Goal: Task Accomplishment & Management: Manage account settings

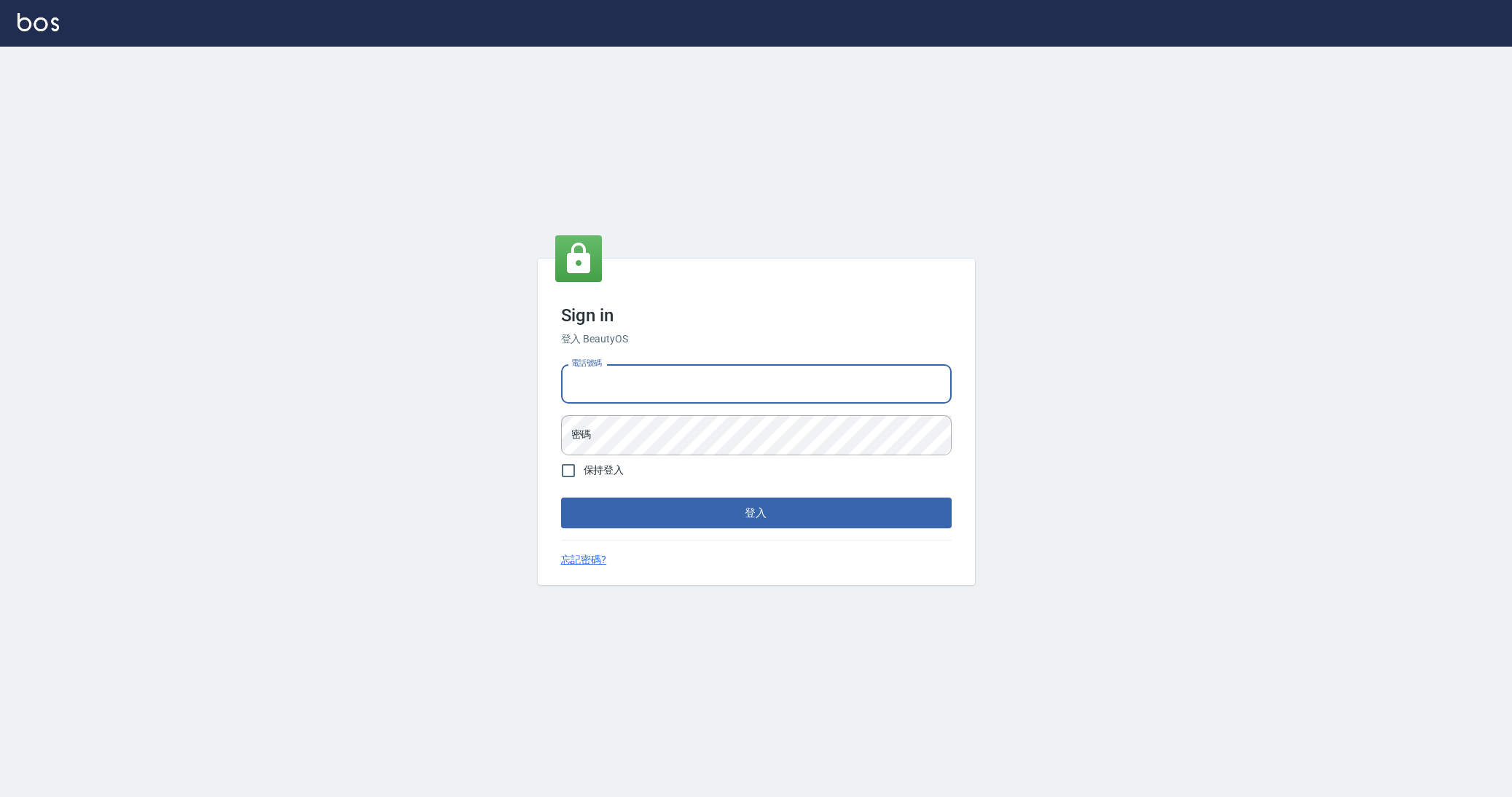
type input "0963199014"
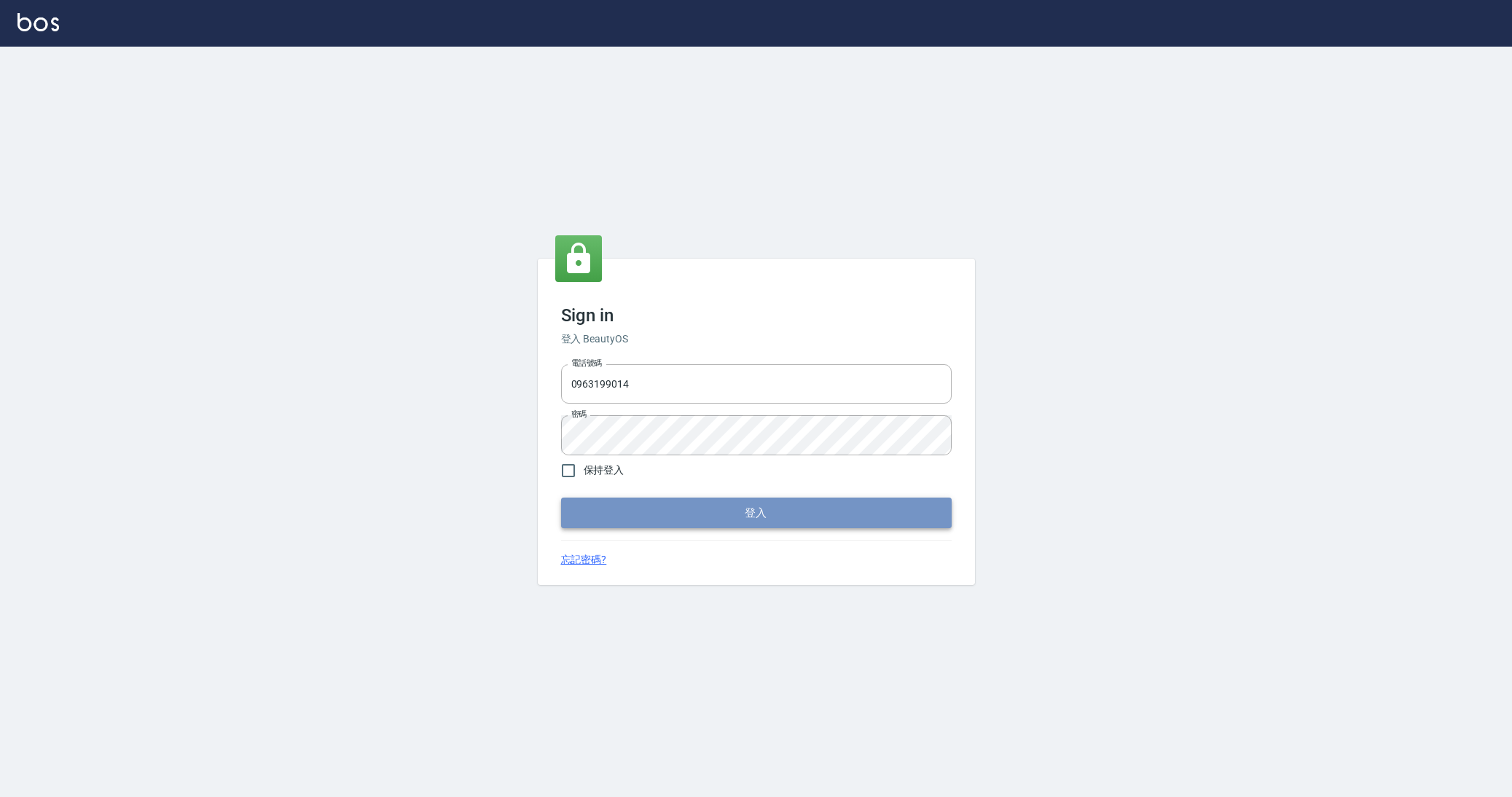
click at [794, 508] on button "登入" at bounding box center [756, 512] width 391 height 30
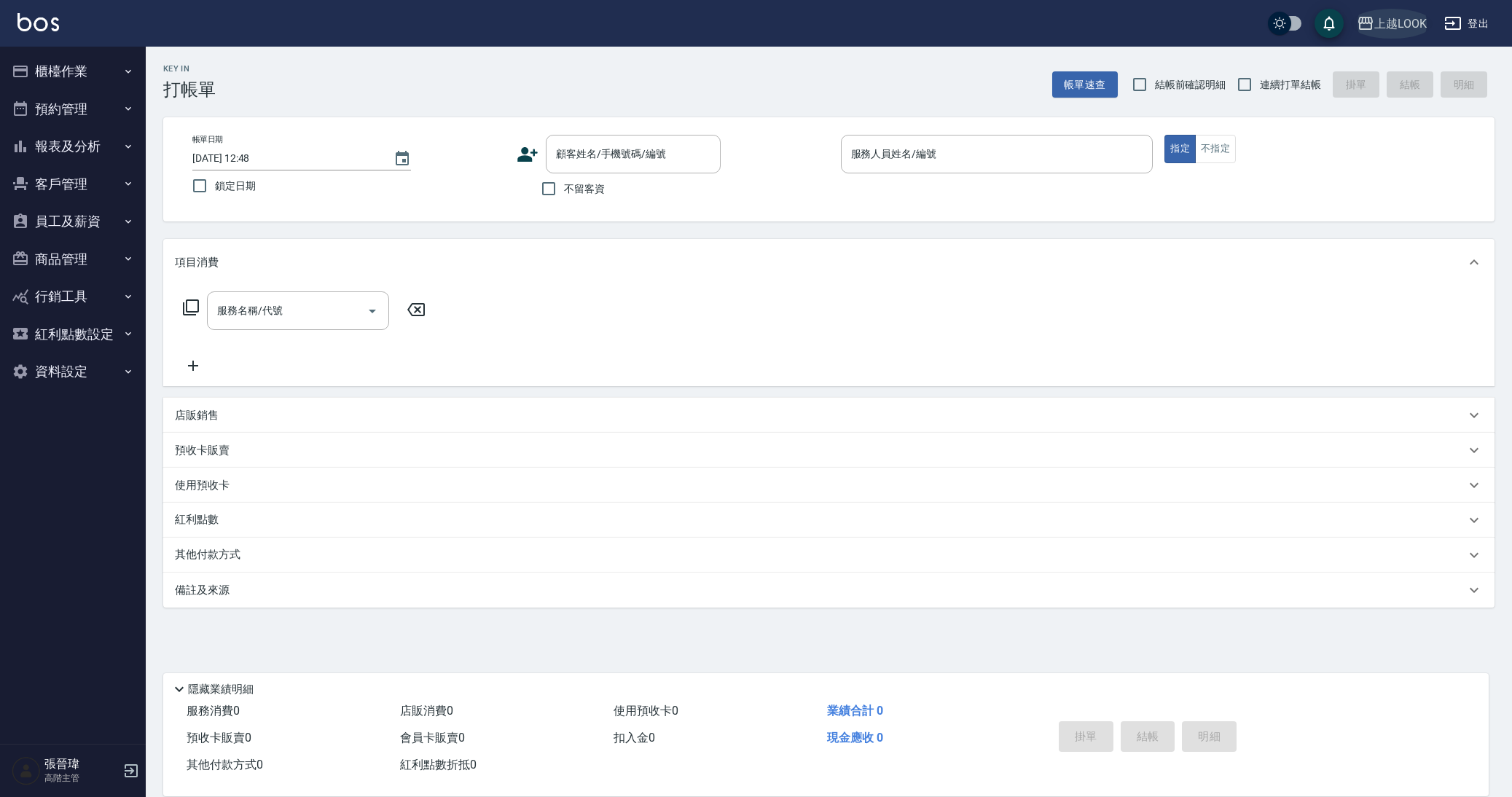
click at [1400, 30] on div "上越LOOK" at bounding box center [1400, 23] width 53 height 18
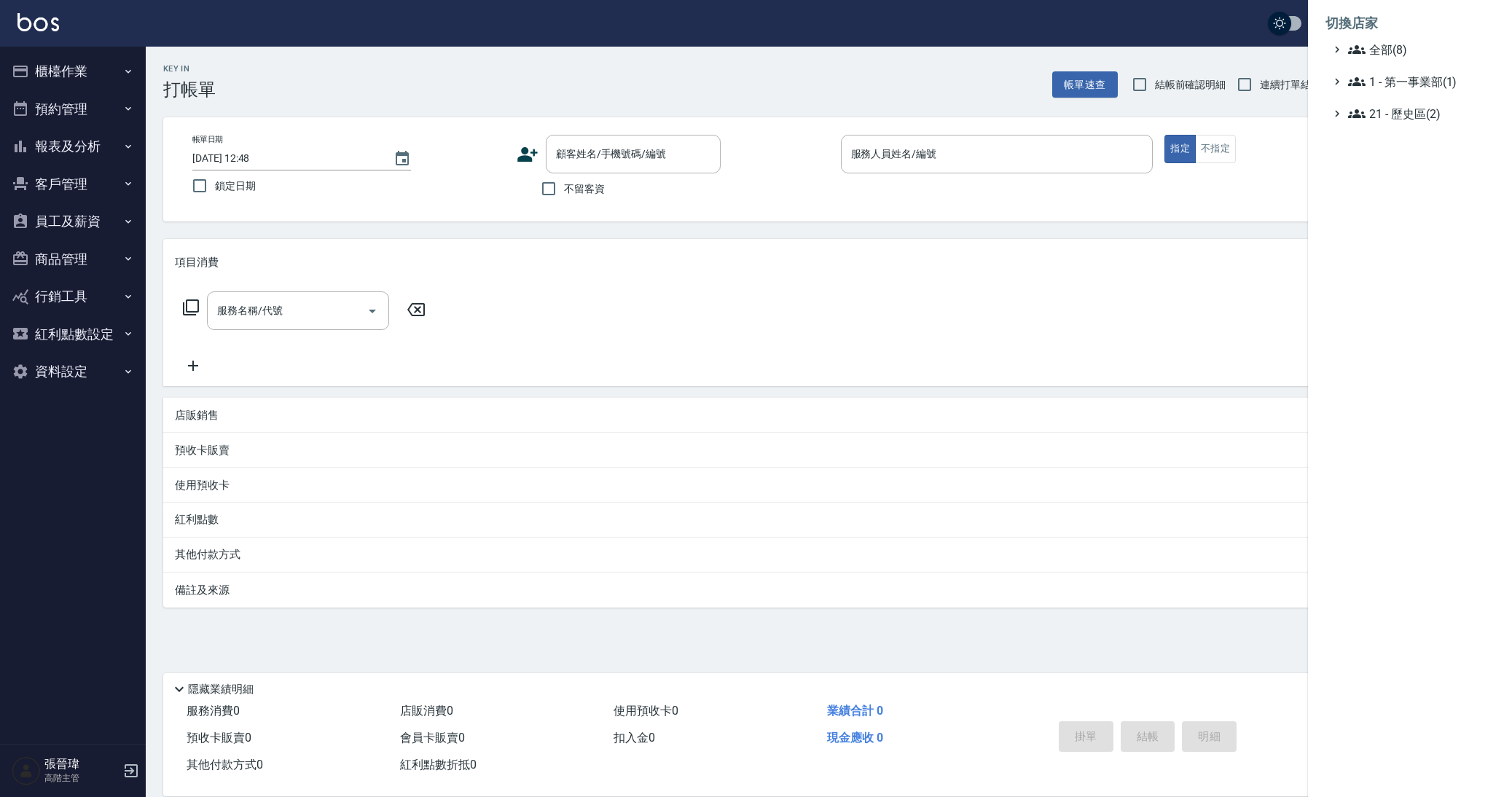
click at [1388, 71] on ul "全部(8) 1 - 第一事業部(1) 21 - 歷史區(2)" at bounding box center [1410, 82] width 169 height 82
click at [1386, 86] on span "1 - 第一事業部(1)" at bounding box center [1418, 82] width 141 height 18
click at [1379, 96] on span "1.08 - 張晉瑋(6)" at bounding box center [1426, 100] width 126 height 18
click at [1412, 142] on span "AT17" at bounding box center [1428, 140] width 121 height 18
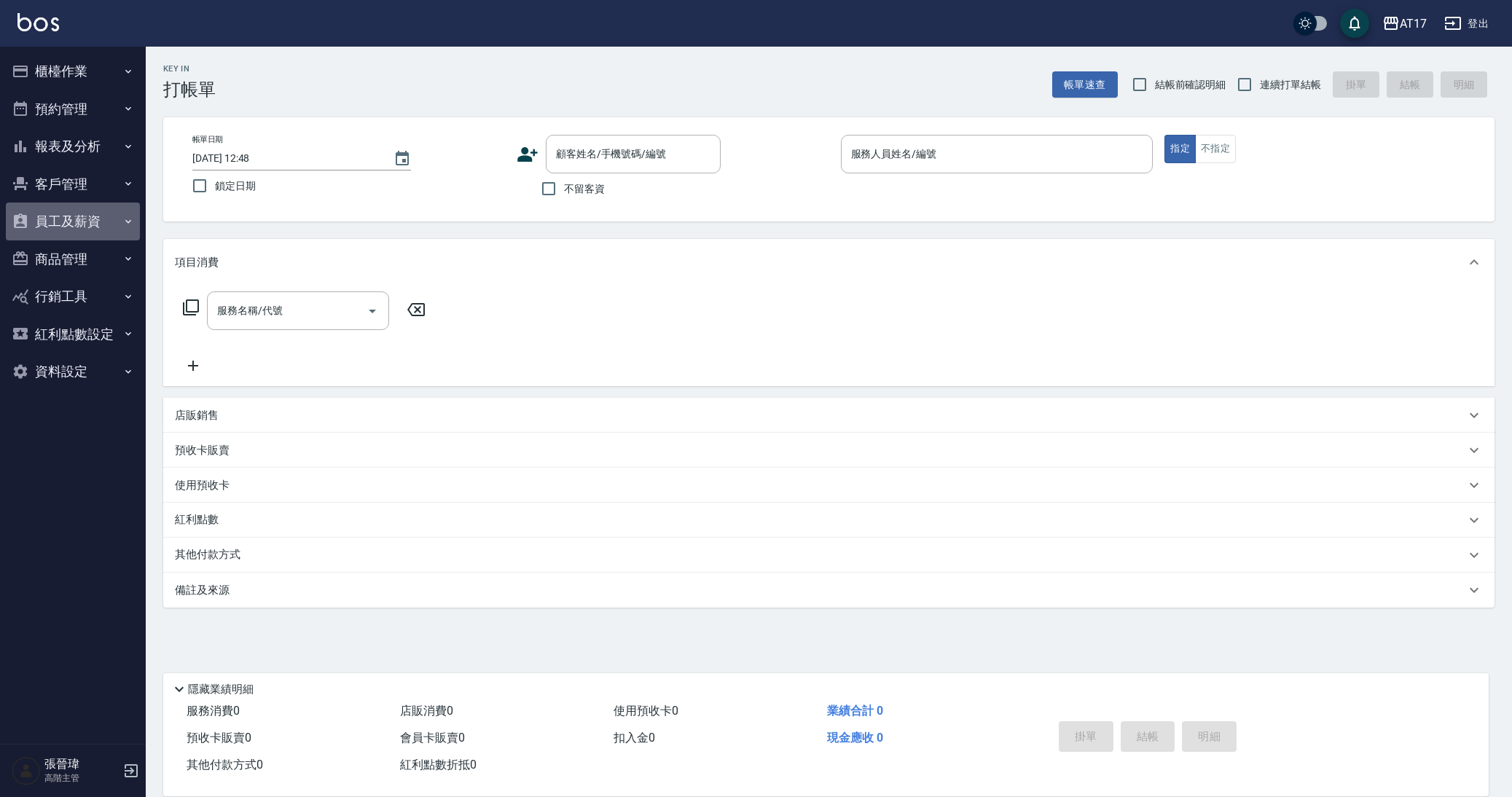
click at [58, 214] on button "員工及薪資" at bounding box center [73, 221] width 134 height 38
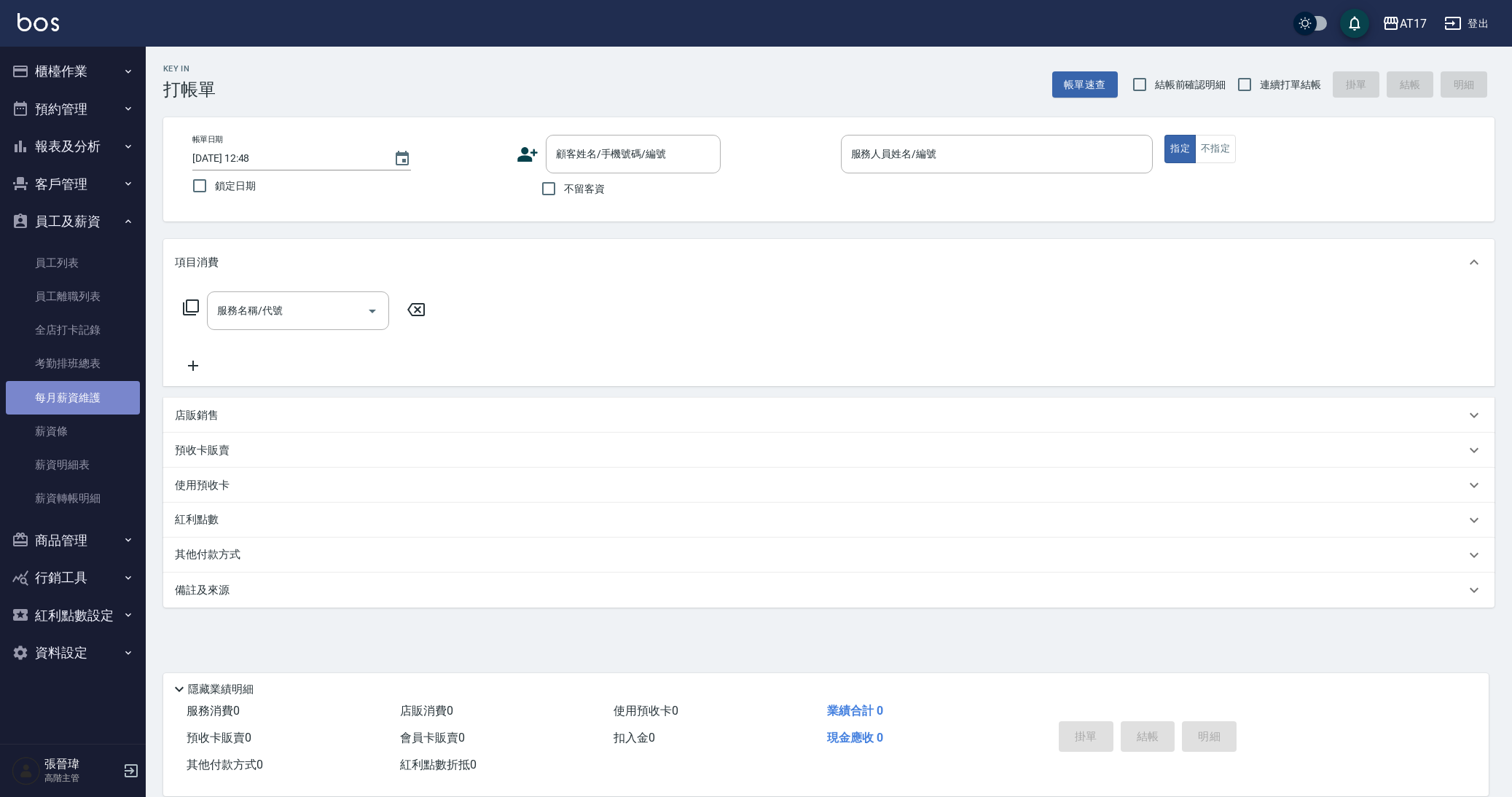
click at [73, 388] on link "每月薪資維護" at bounding box center [73, 398] width 134 height 34
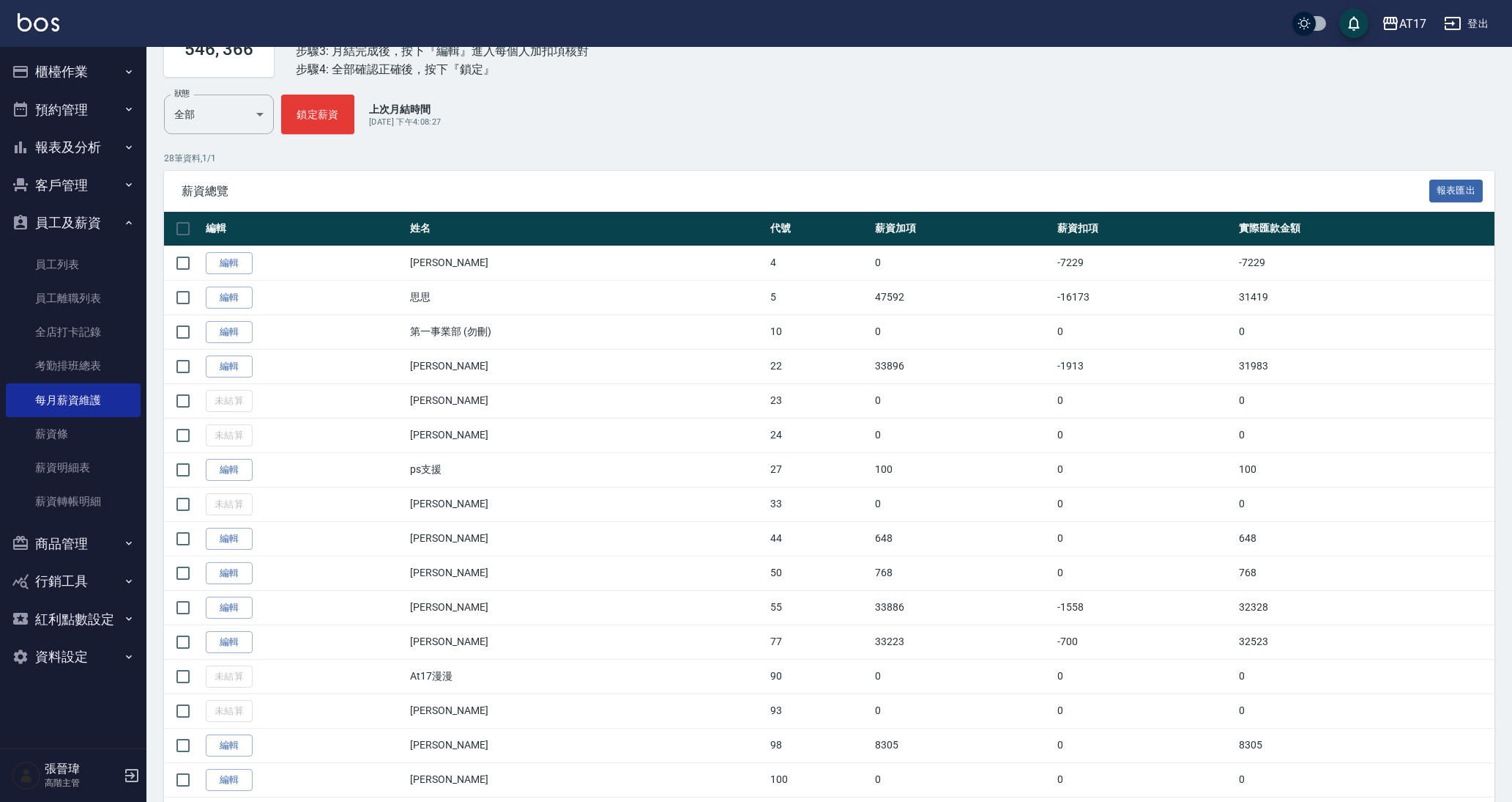
scroll to position [143, 0]
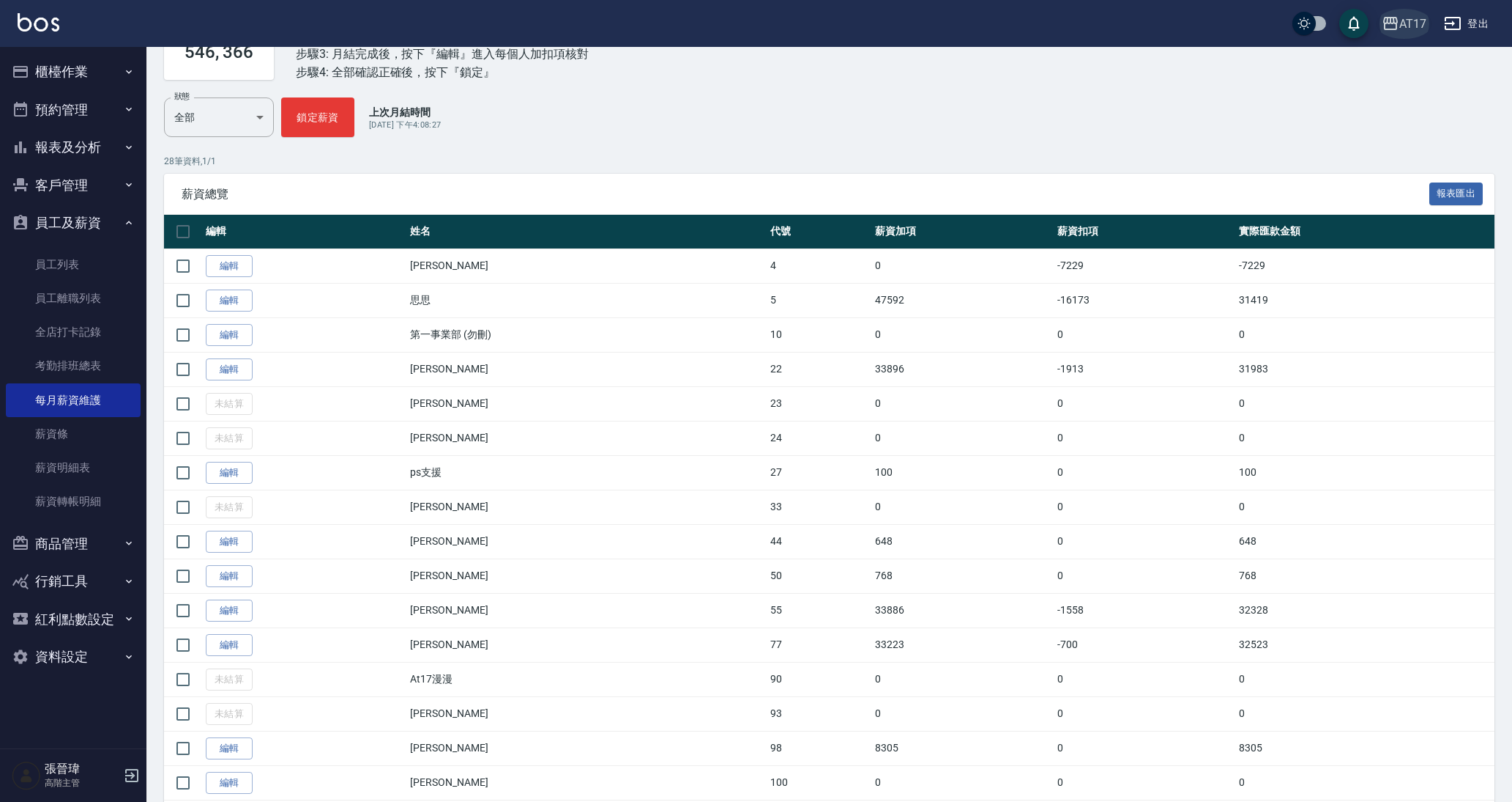
click at [1406, 26] on div "AT17" at bounding box center [1413, 23] width 27 height 18
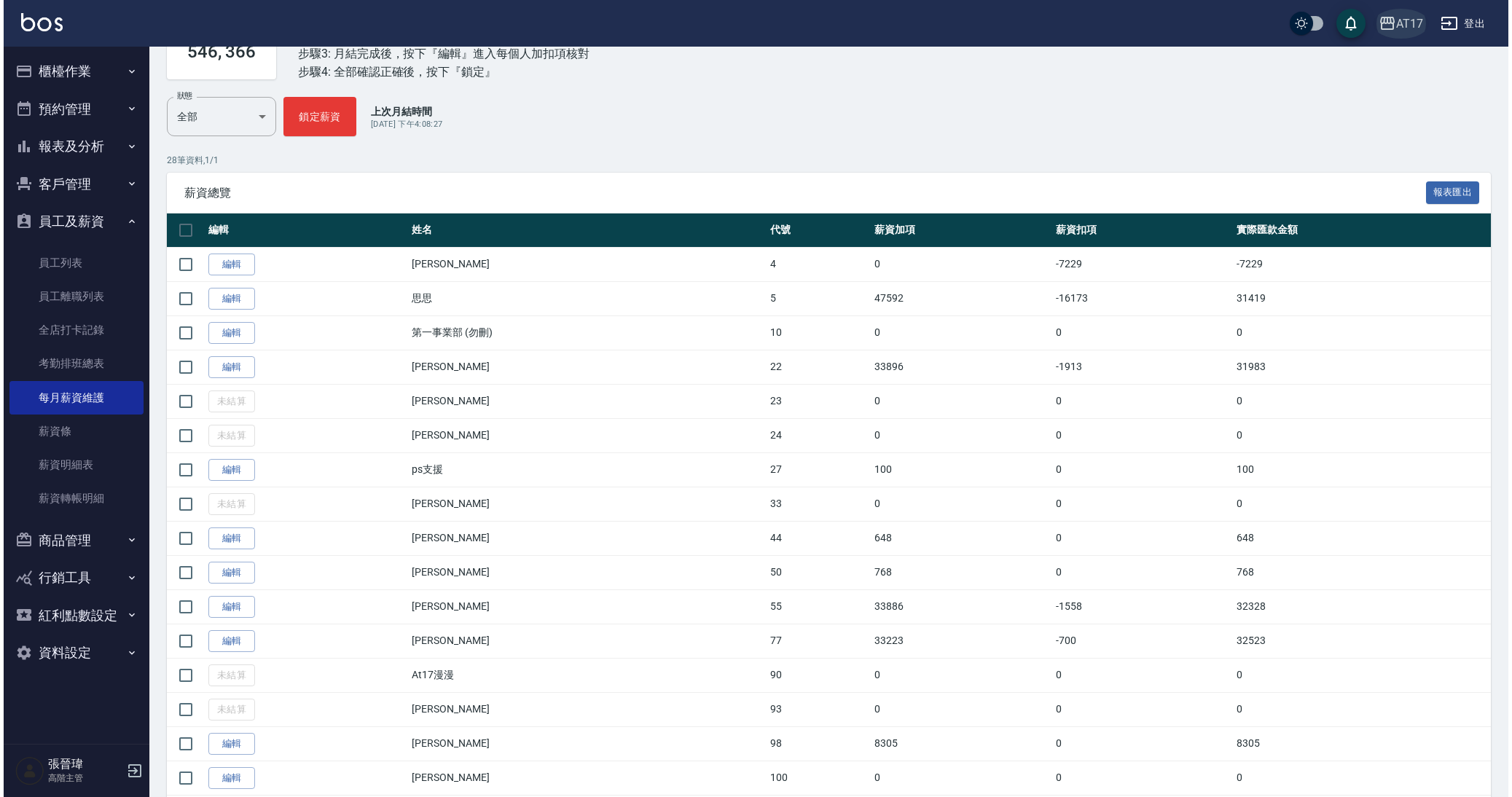
scroll to position [134, 0]
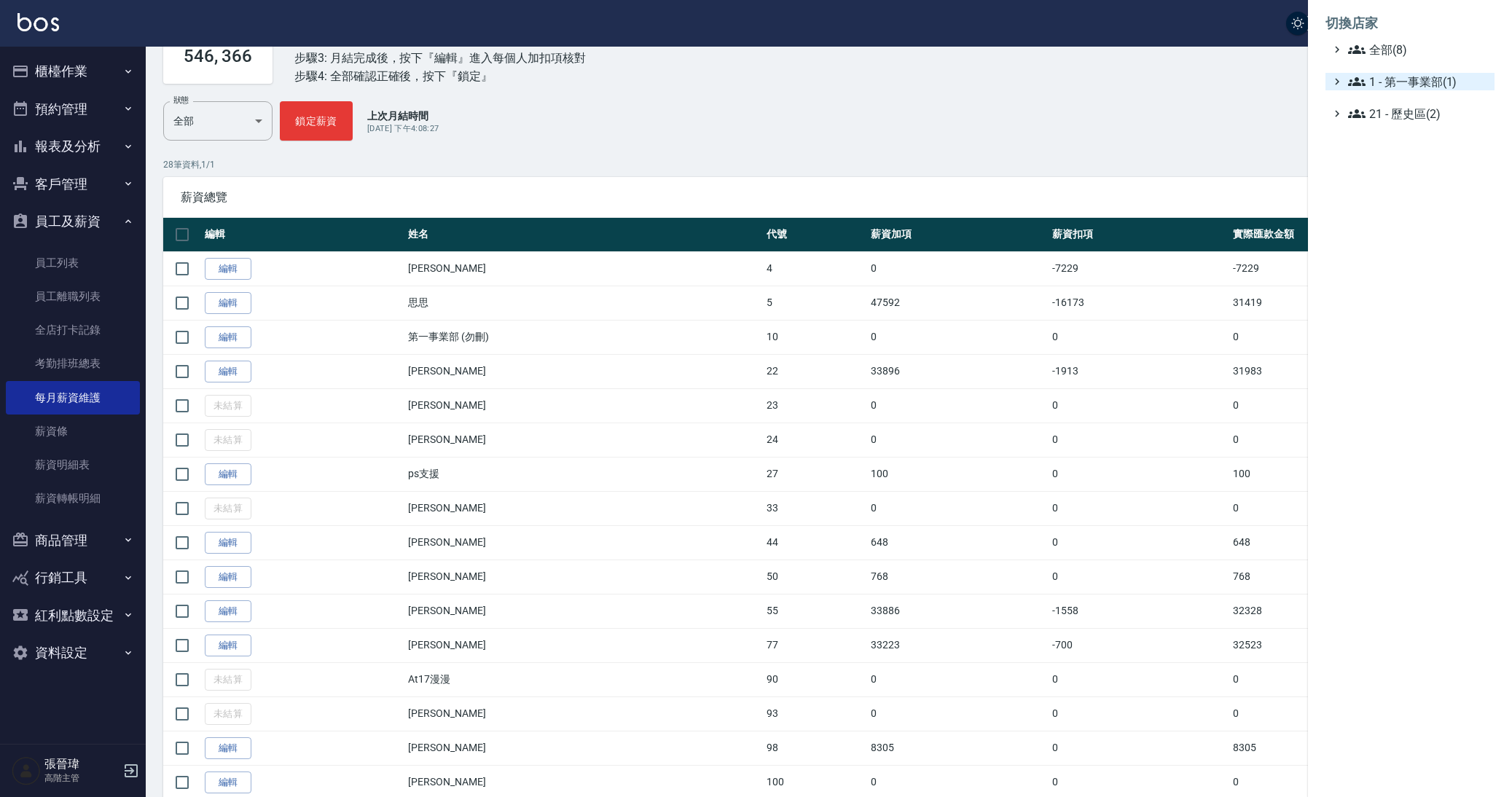
click at [1387, 78] on span "1 - 第一事業部(1)" at bounding box center [1418, 82] width 141 height 18
click at [1387, 104] on span "1.08 - 張晉瑋(6)" at bounding box center [1426, 100] width 126 height 18
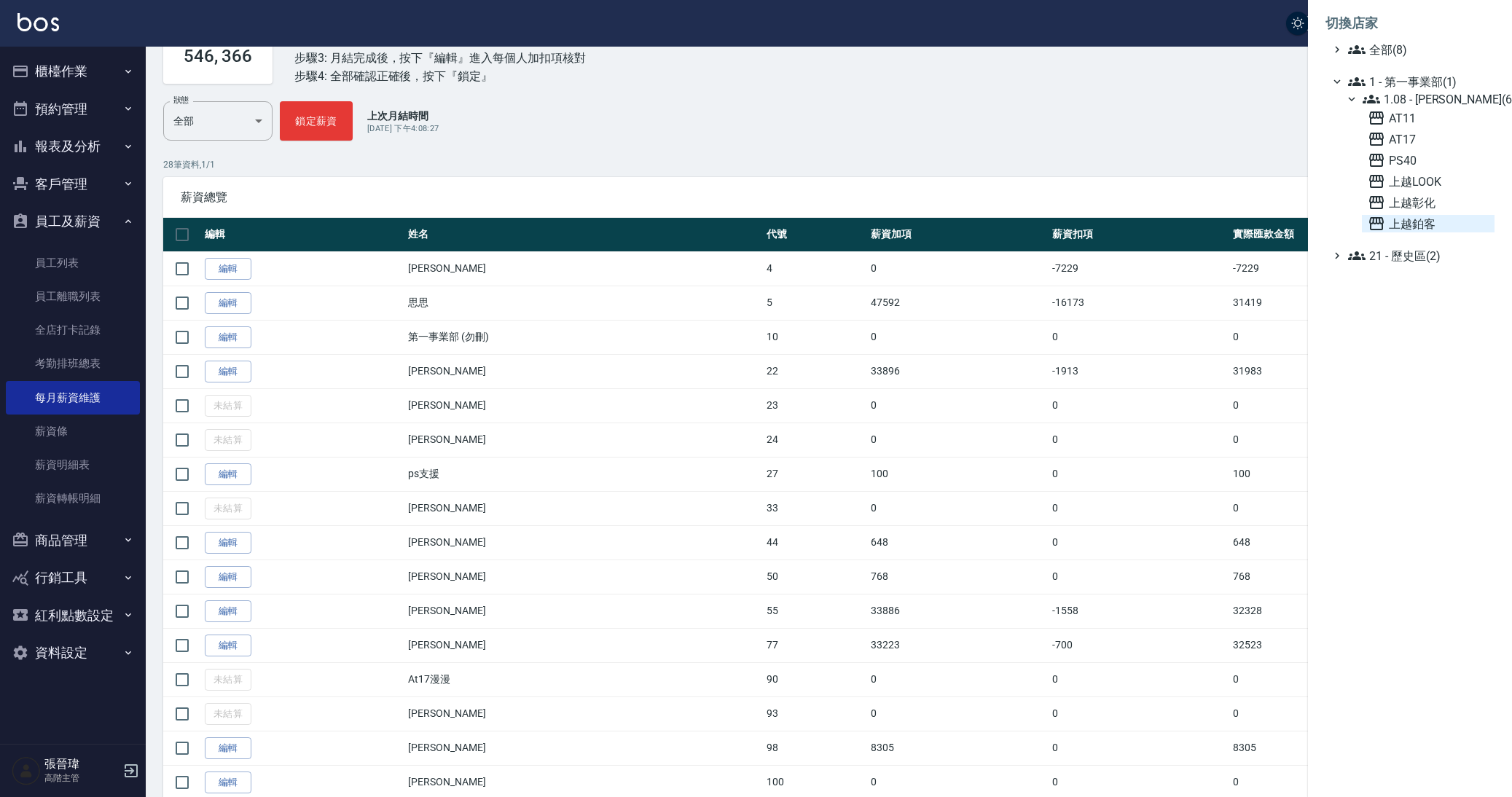
click at [1387, 219] on span "上越鉑客" at bounding box center [1428, 223] width 121 height 18
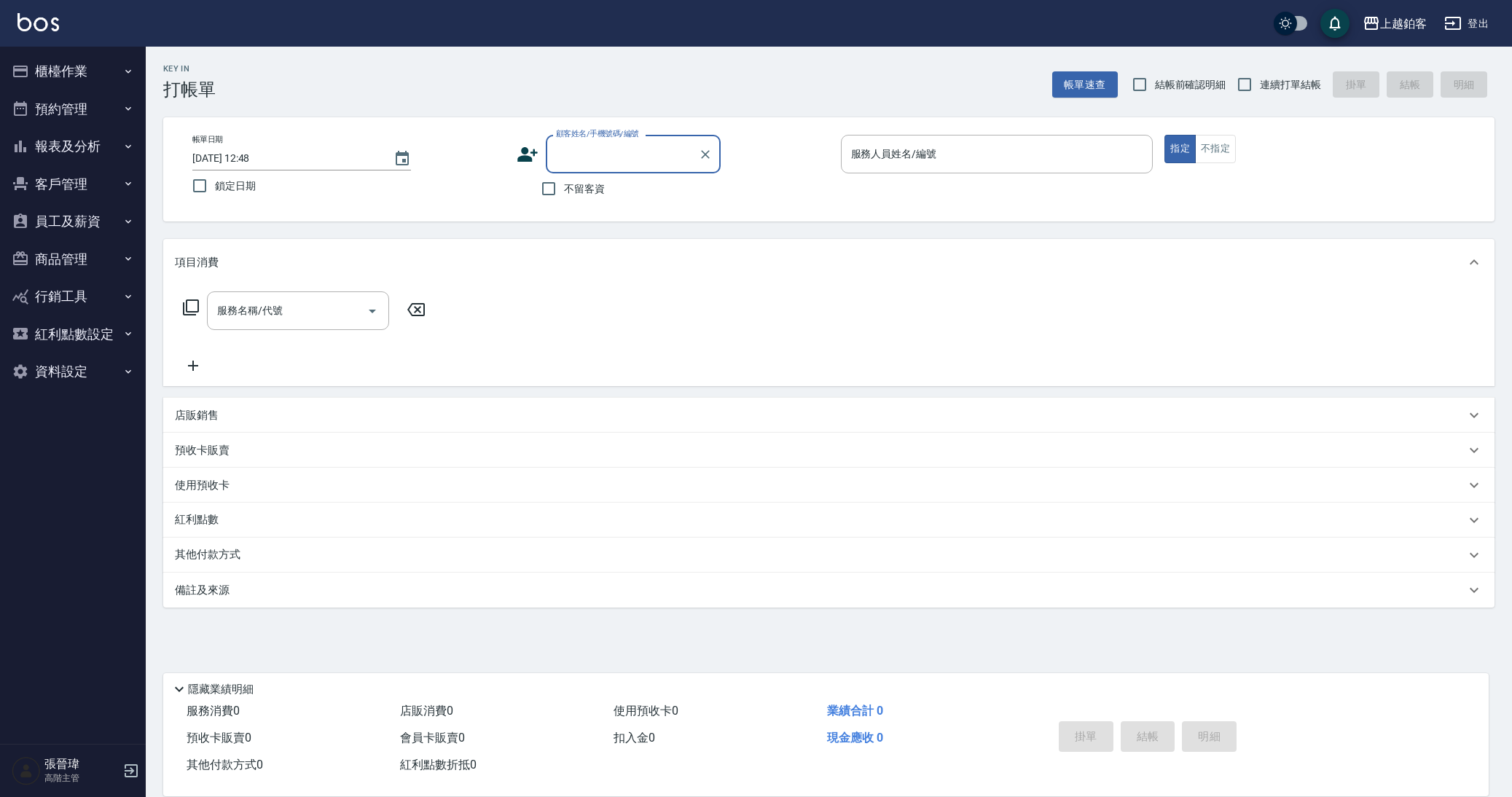
click at [73, 219] on button "員工及薪資" at bounding box center [73, 221] width 134 height 38
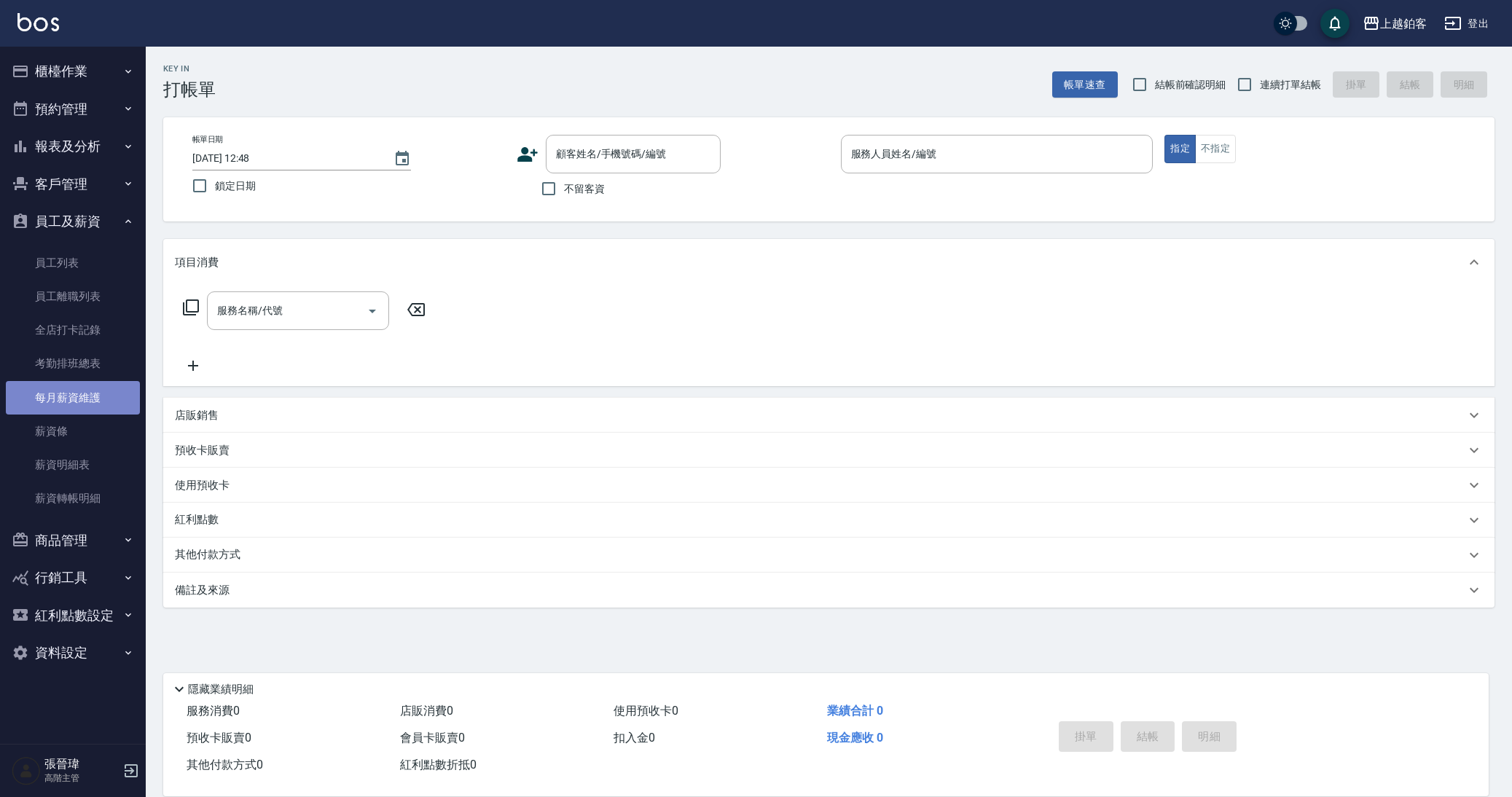
click at [80, 381] on link "每月薪資維護" at bounding box center [73, 398] width 134 height 34
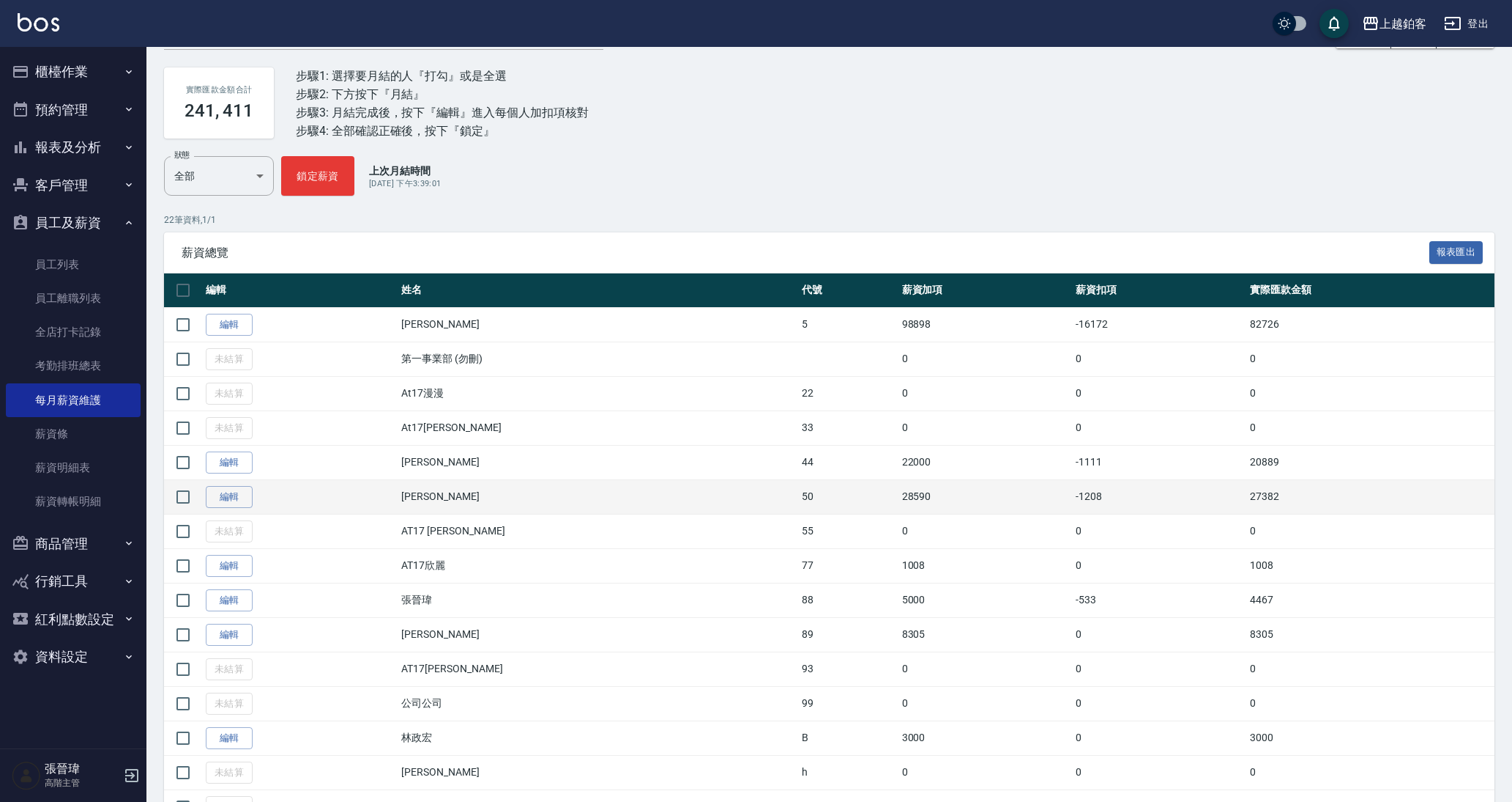
scroll to position [80, 0]
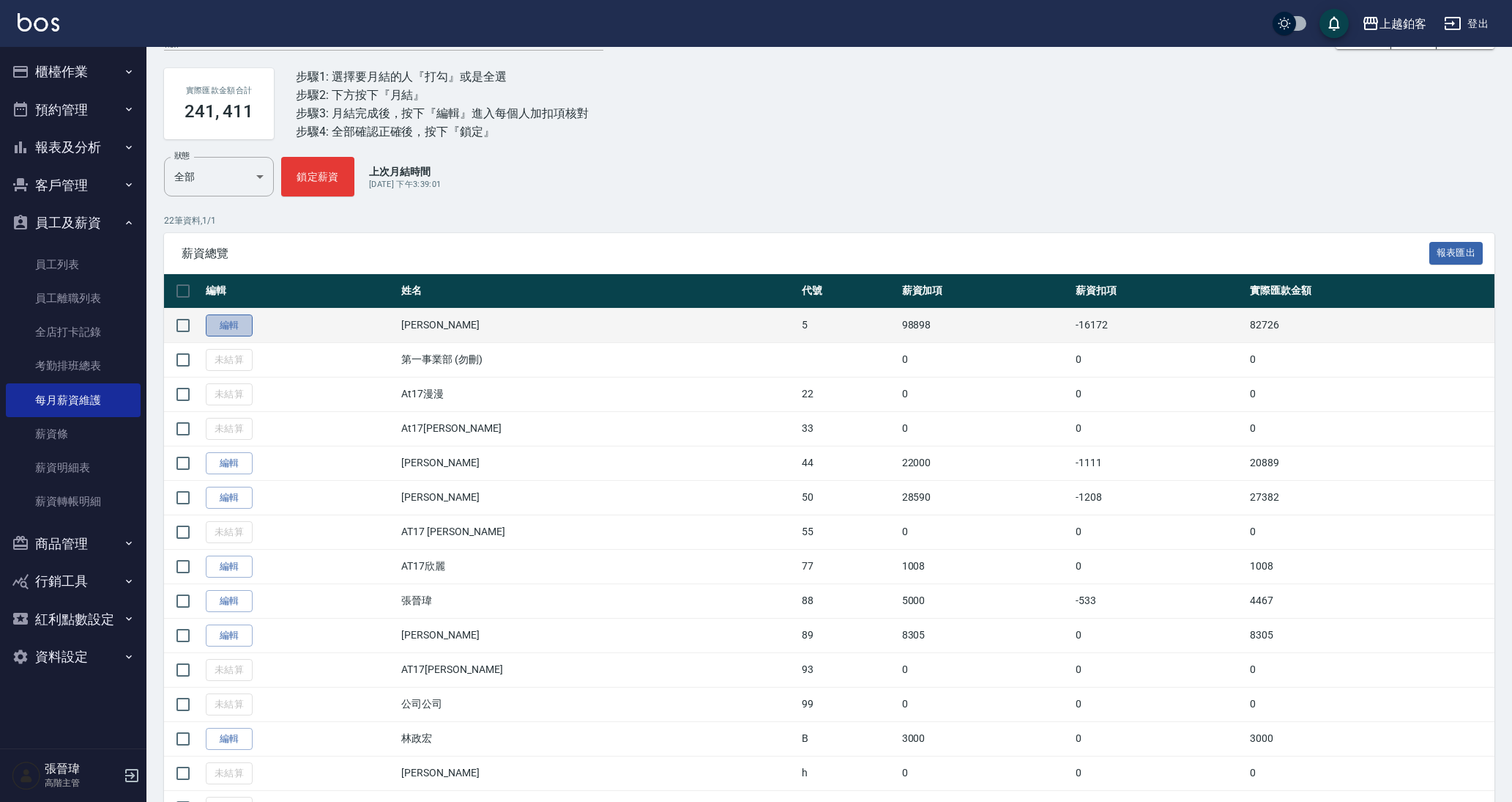
click at [214, 318] on link "編輯" at bounding box center [229, 325] width 47 height 22
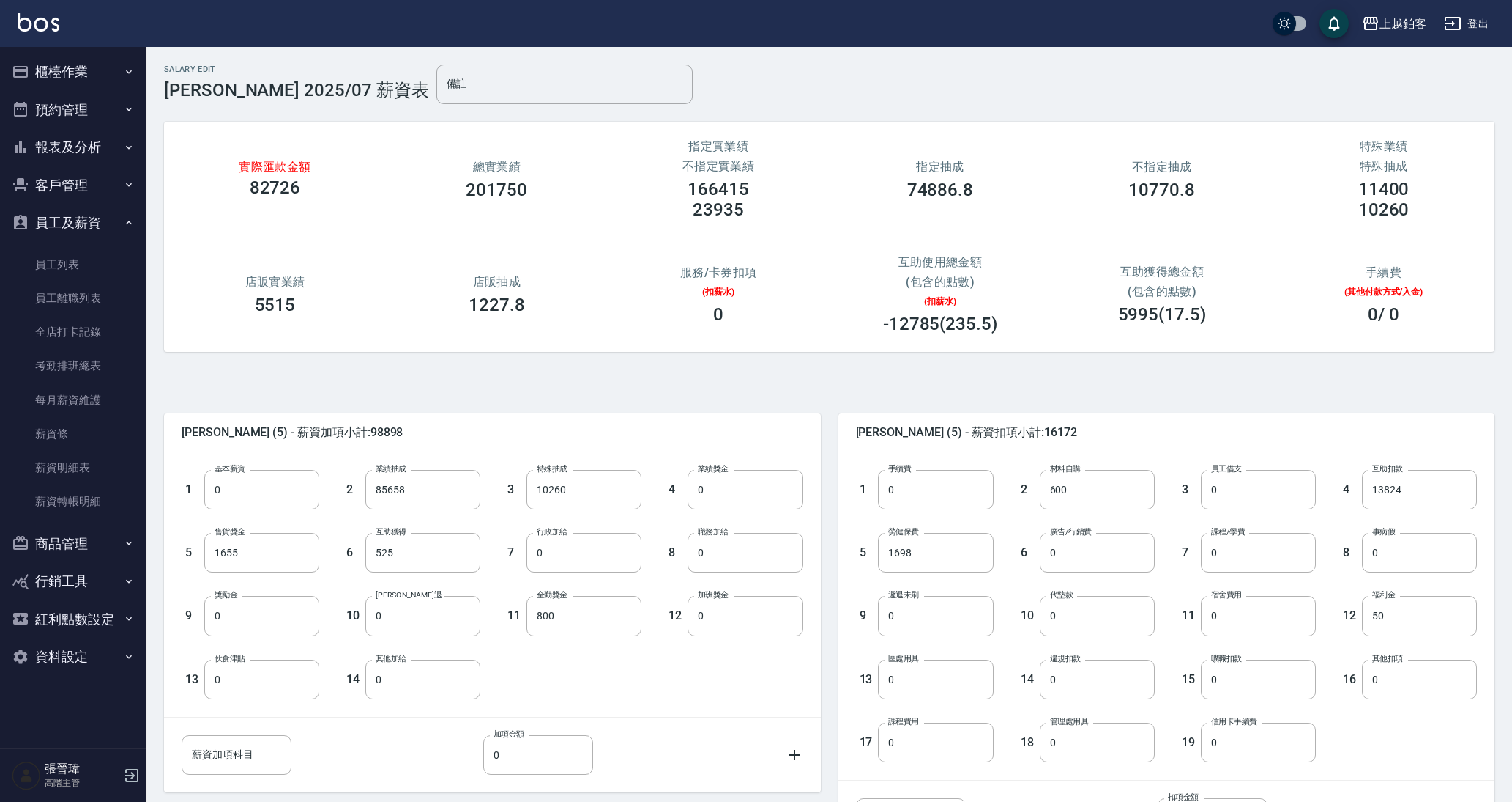
click at [74, 156] on button "報表及分析" at bounding box center [73, 147] width 135 height 38
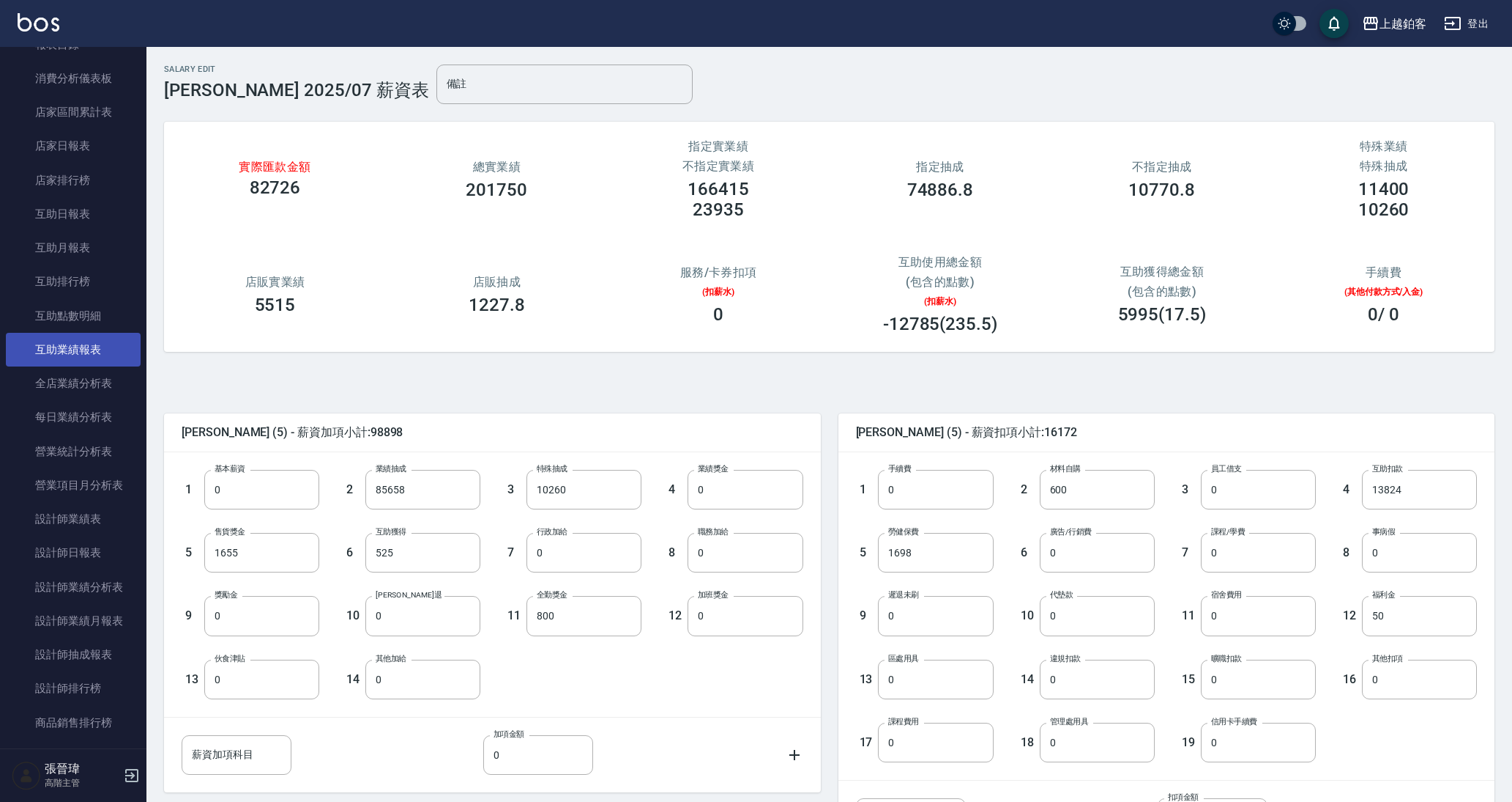
scroll to position [148, 0]
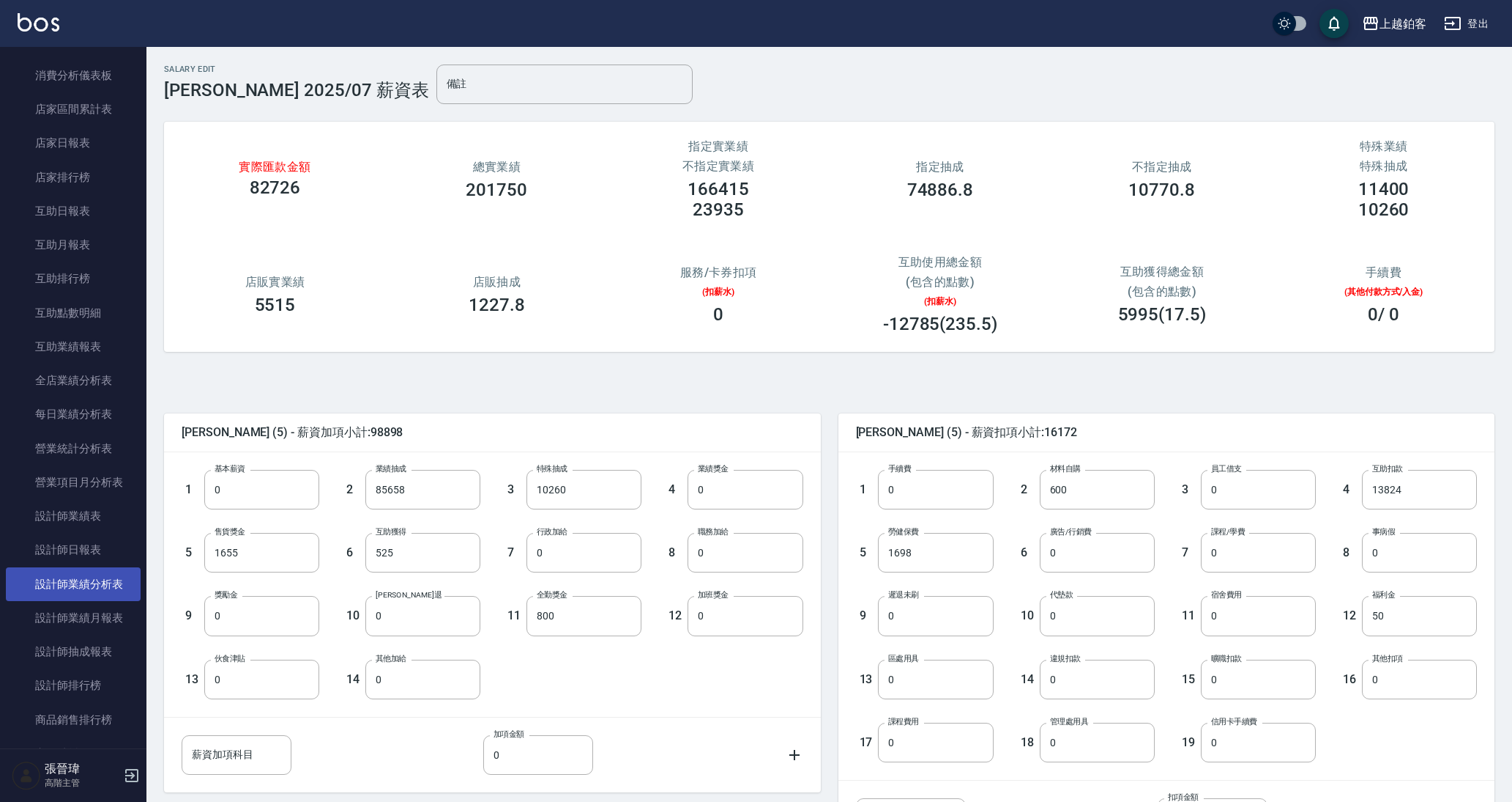
click at [83, 576] on link "設計師業績分析表" at bounding box center [73, 584] width 135 height 34
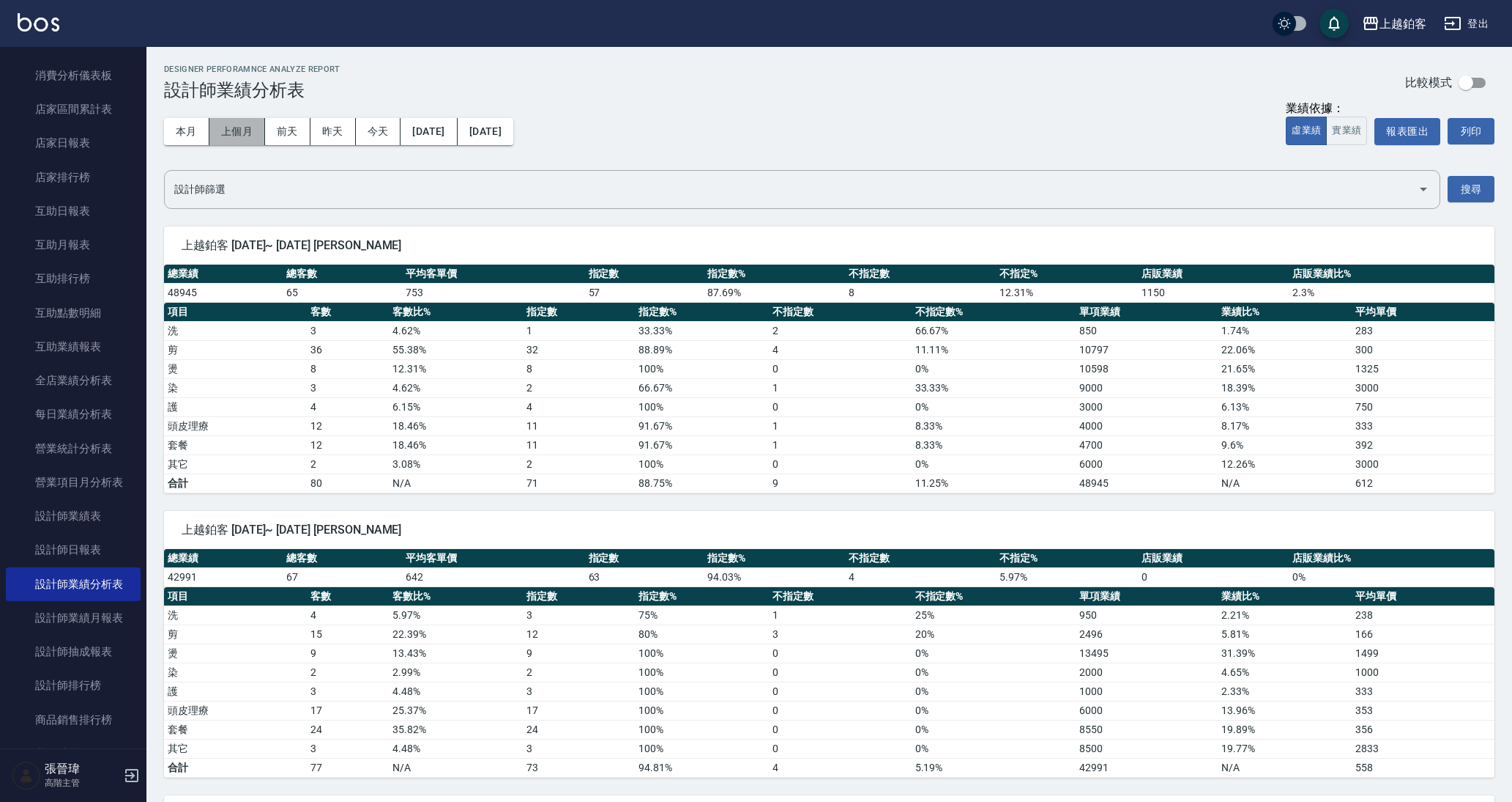
click at [249, 132] on button "上個月" at bounding box center [237, 132] width 55 height 27
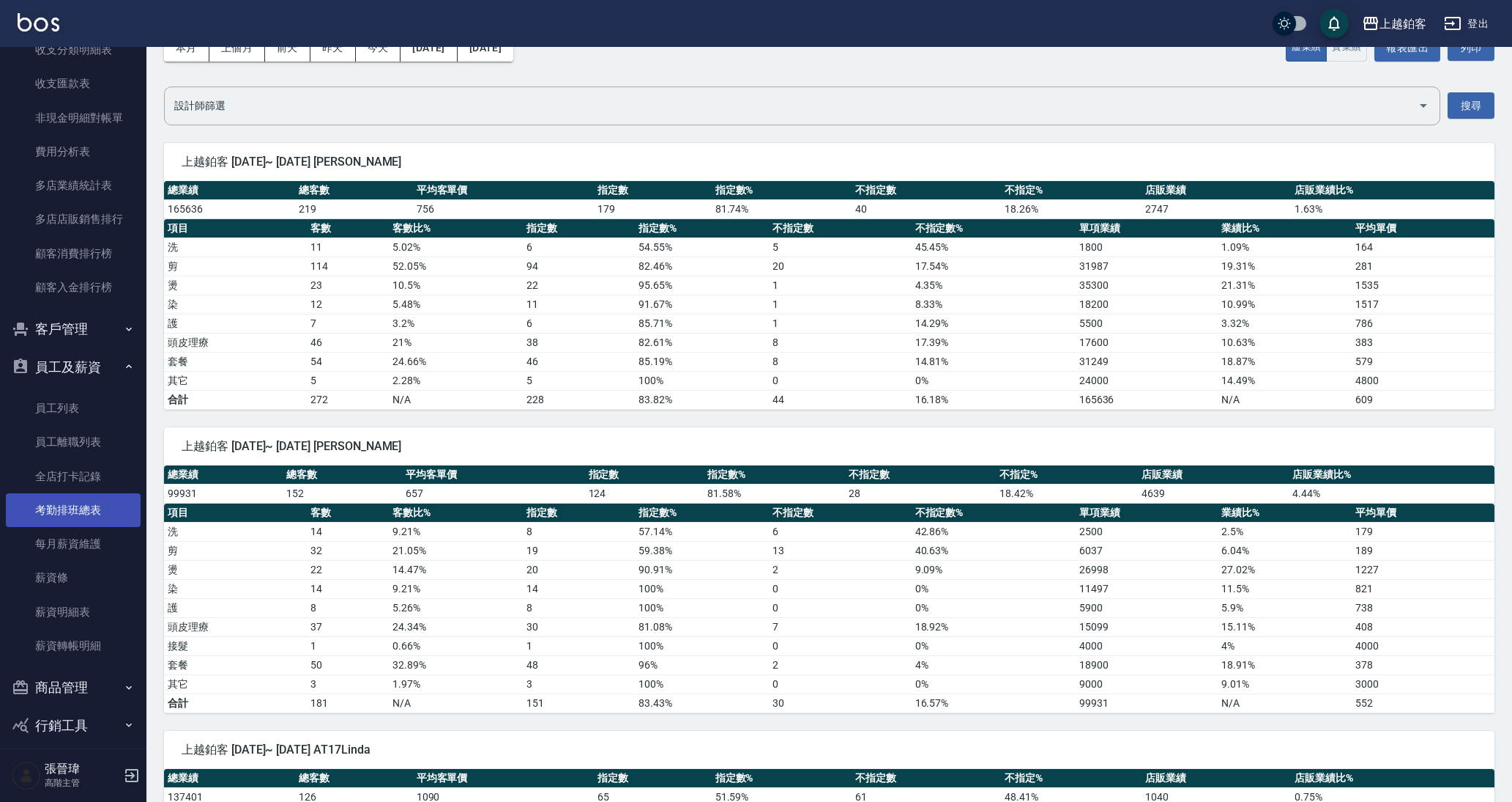
scroll to position [1314, 0]
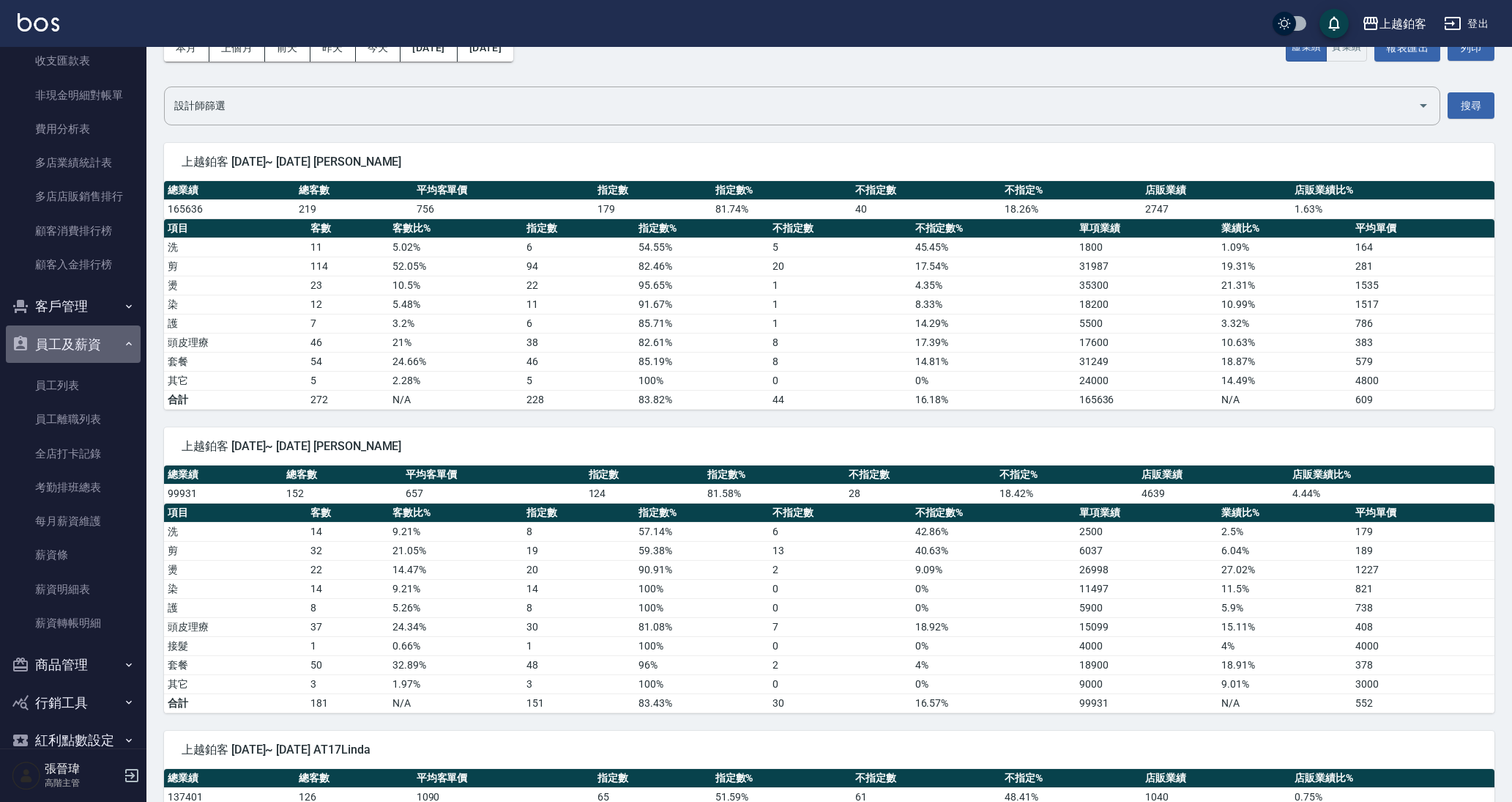
click at [92, 341] on button "員工及薪資" at bounding box center [73, 344] width 135 height 38
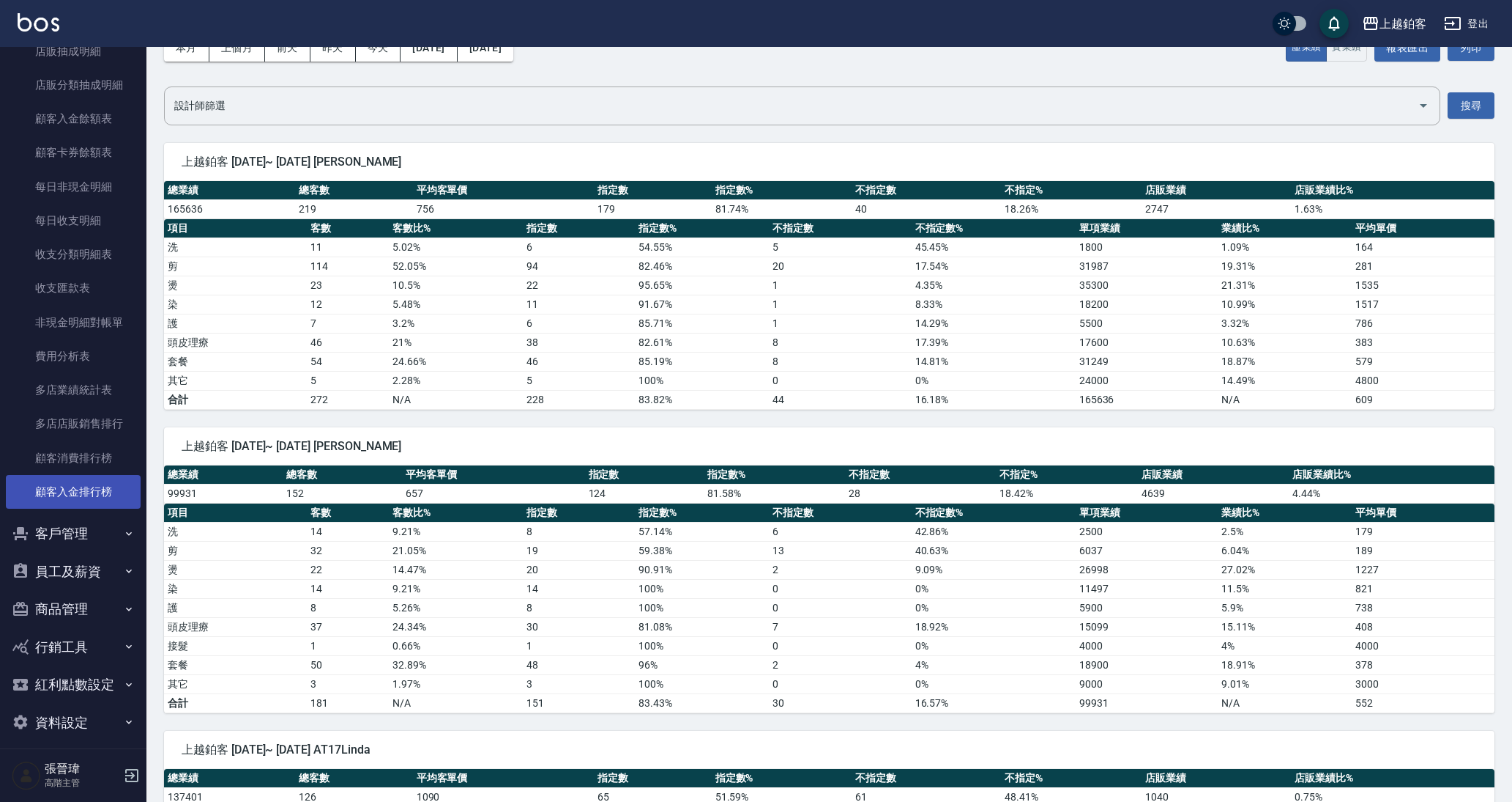
scroll to position [1086, 0]
click at [87, 569] on button "員工及薪資" at bounding box center [73, 572] width 135 height 38
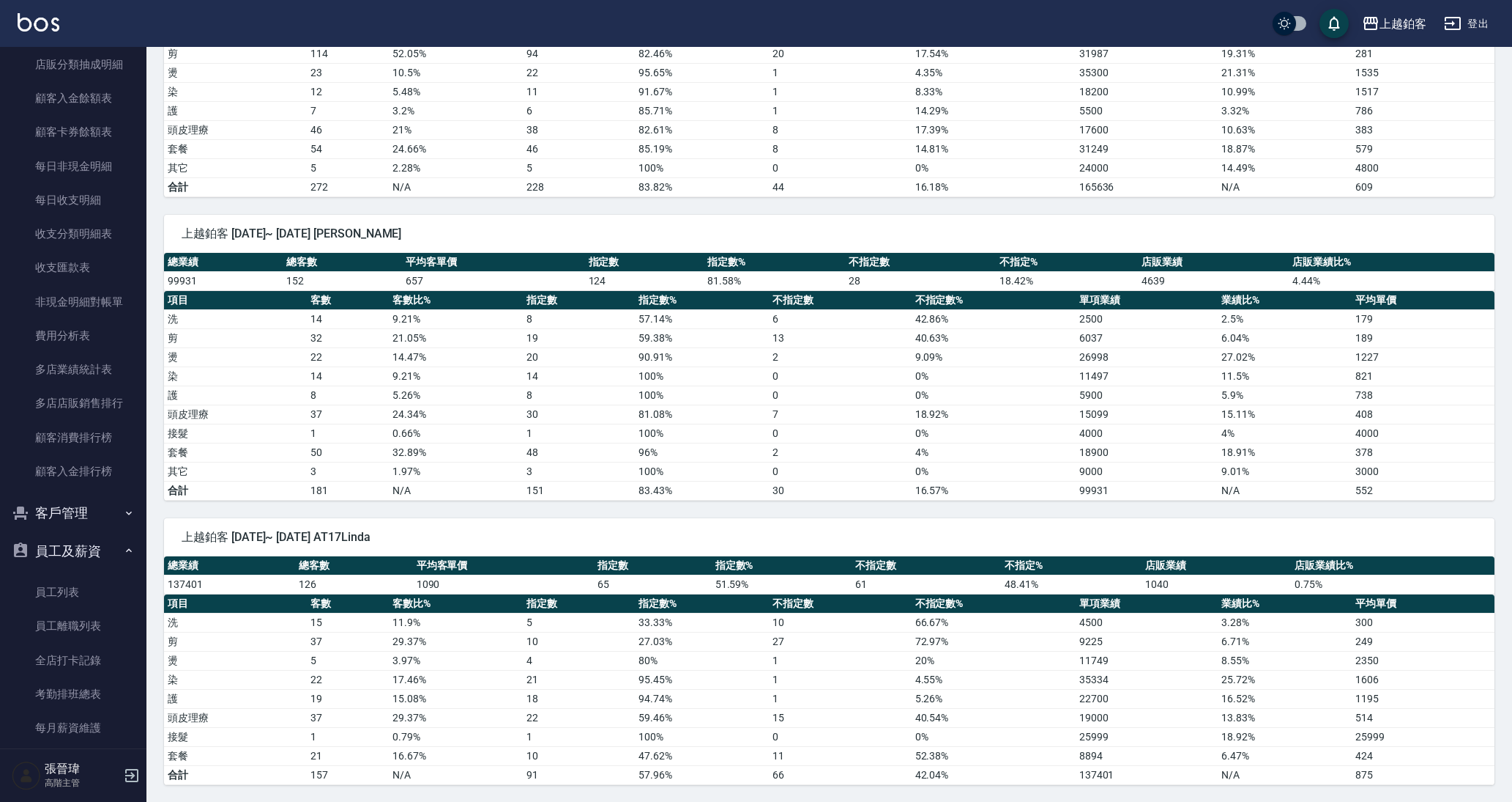
scroll to position [1132, 0]
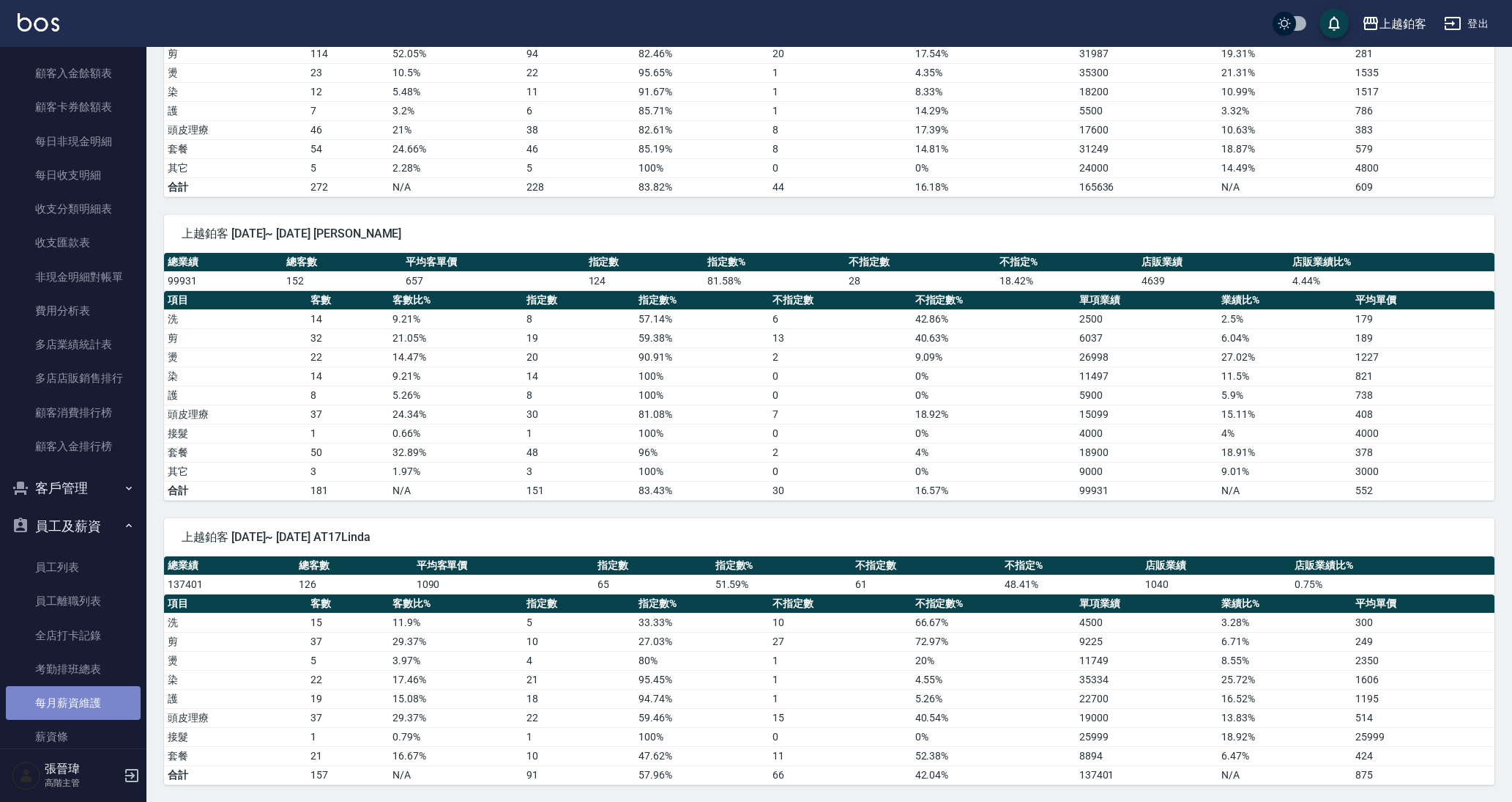
click at [89, 686] on link "每月薪資維護" at bounding box center [73, 703] width 135 height 34
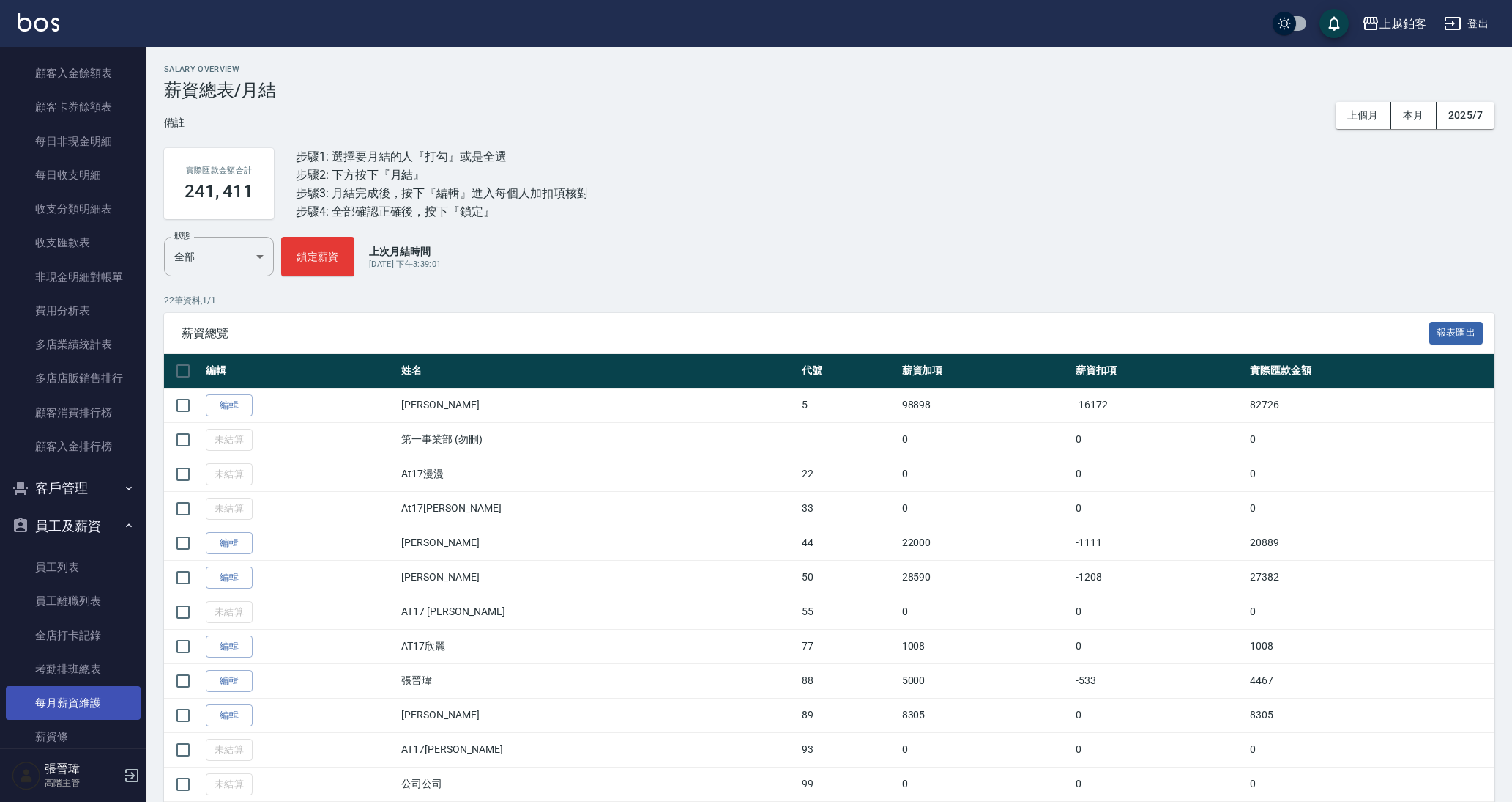
scroll to position [1151, 0]
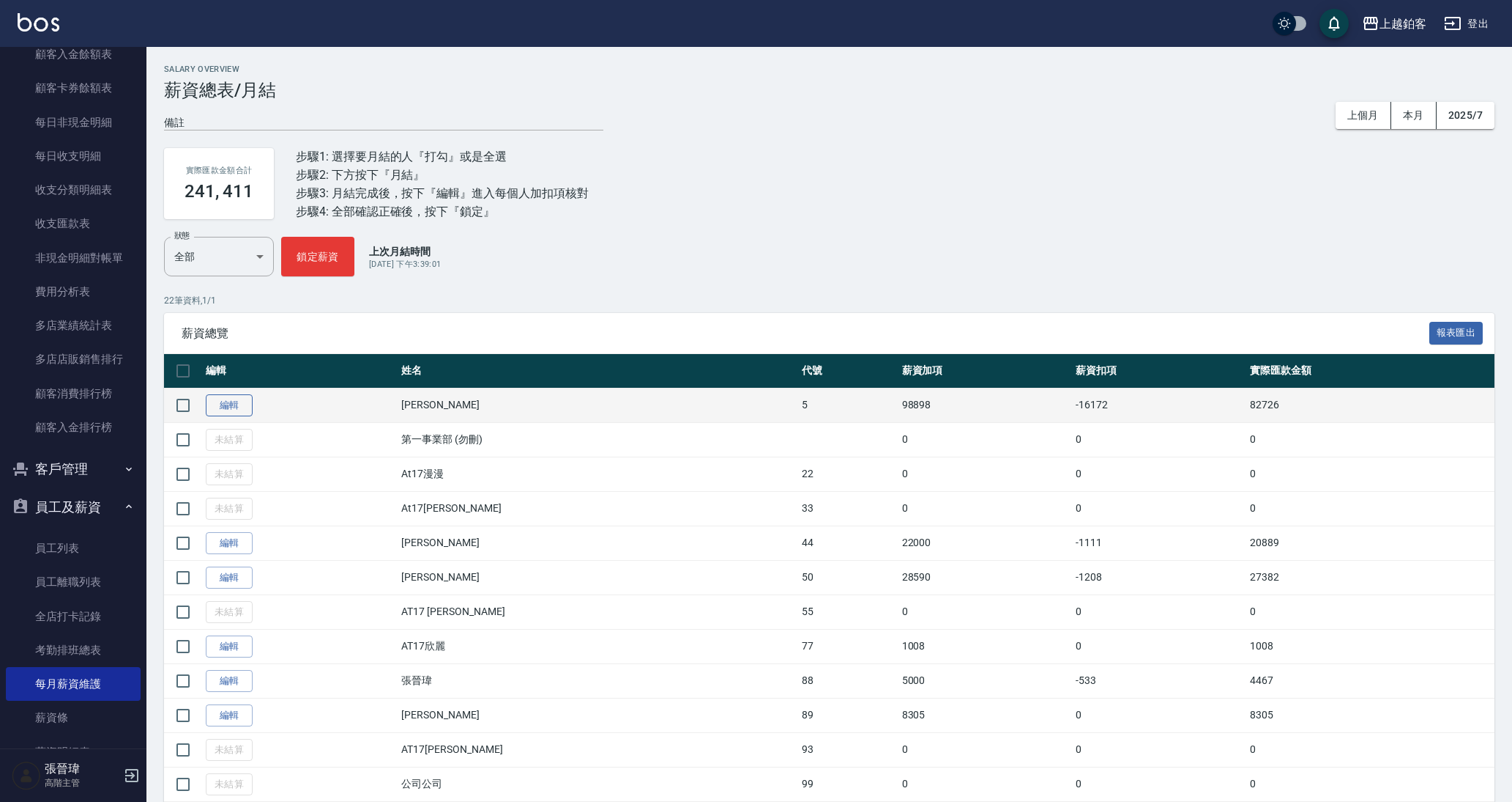
click at [232, 409] on link "編輯" at bounding box center [229, 405] width 47 height 22
